Goal: Task Accomplishment & Management: Use online tool/utility

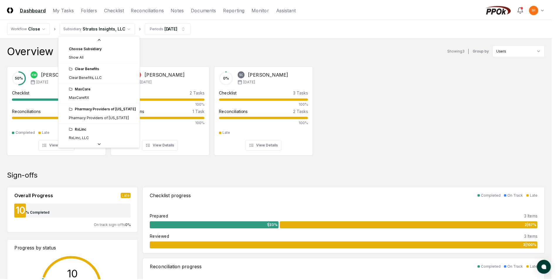
scroll to position [22, 0]
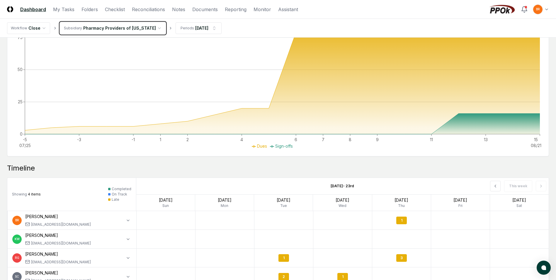
scroll to position [400, 0]
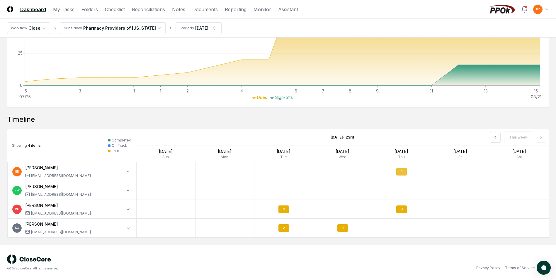
click at [399, 175] on div "1" at bounding box center [401, 172] width 11 height 8
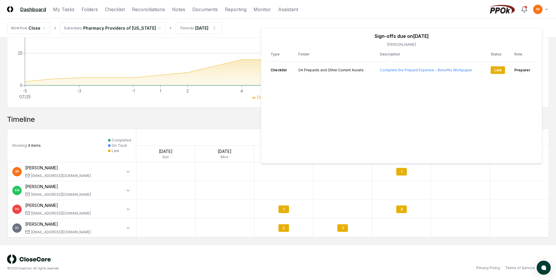
click at [243, 27] on nav "Workflow Close Subsidiary Pharmacy Providers of [US_STATE] Periods [DATE]" at bounding box center [278, 28] width 556 height 19
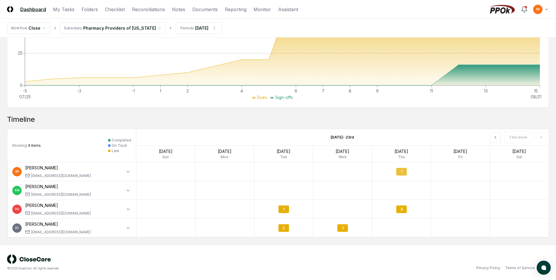
click at [400, 171] on div "1" at bounding box center [401, 172] width 11 height 8
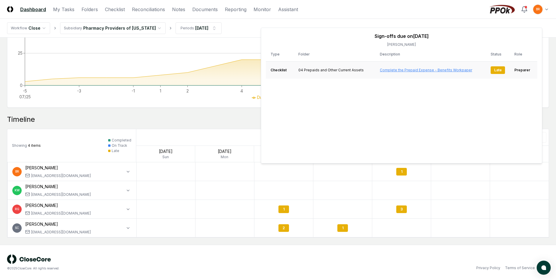
click at [416, 69] on link "Complete the Prepaid Expense - Benefits Workpaper" at bounding box center [426, 70] width 92 height 4
